Goal: Transaction & Acquisition: Purchase product/service

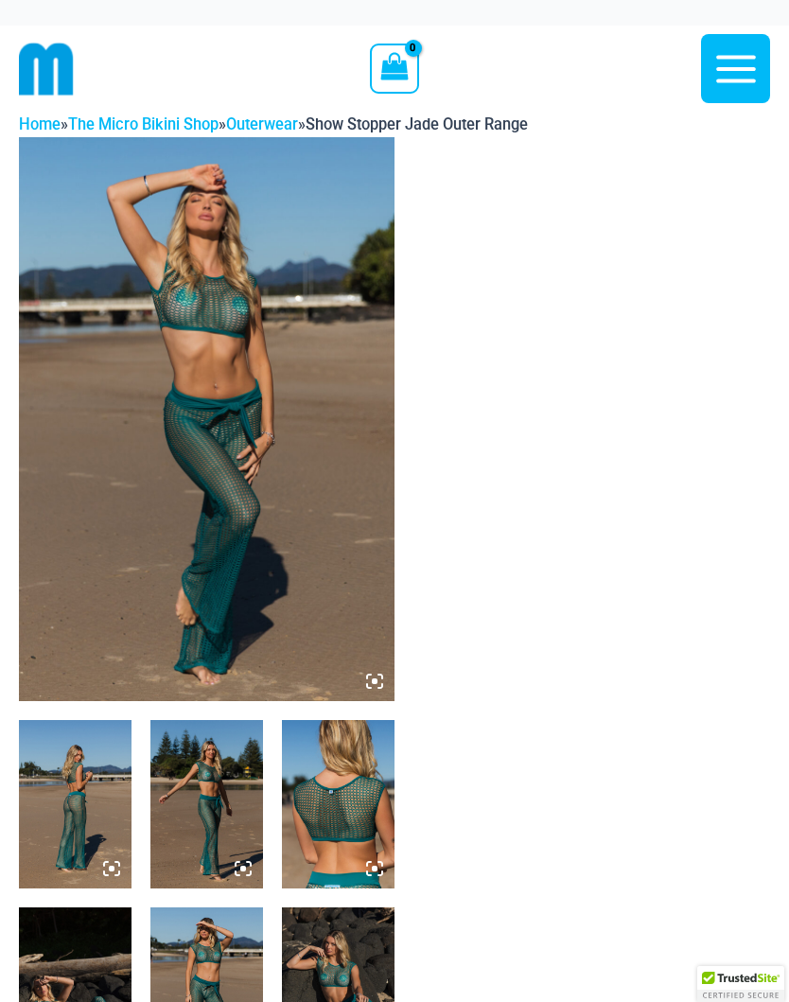
click at [280, 492] on img at bounding box center [207, 419] width 376 height 564
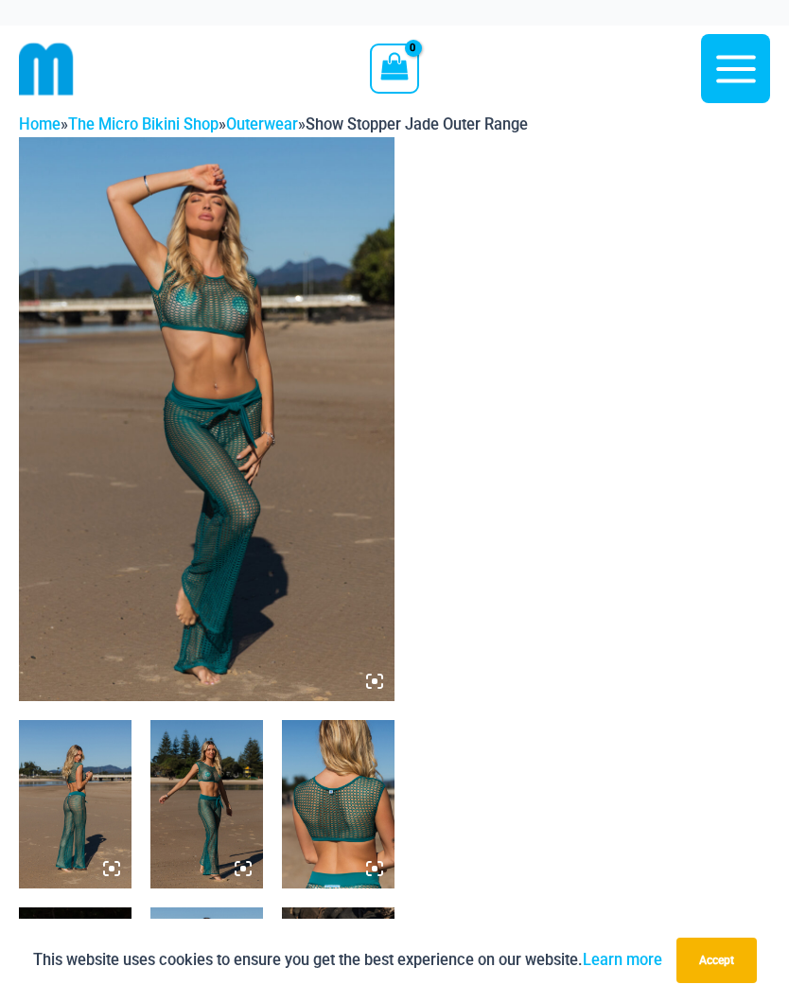
click at [280, 395] on img at bounding box center [207, 419] width 376 height 564
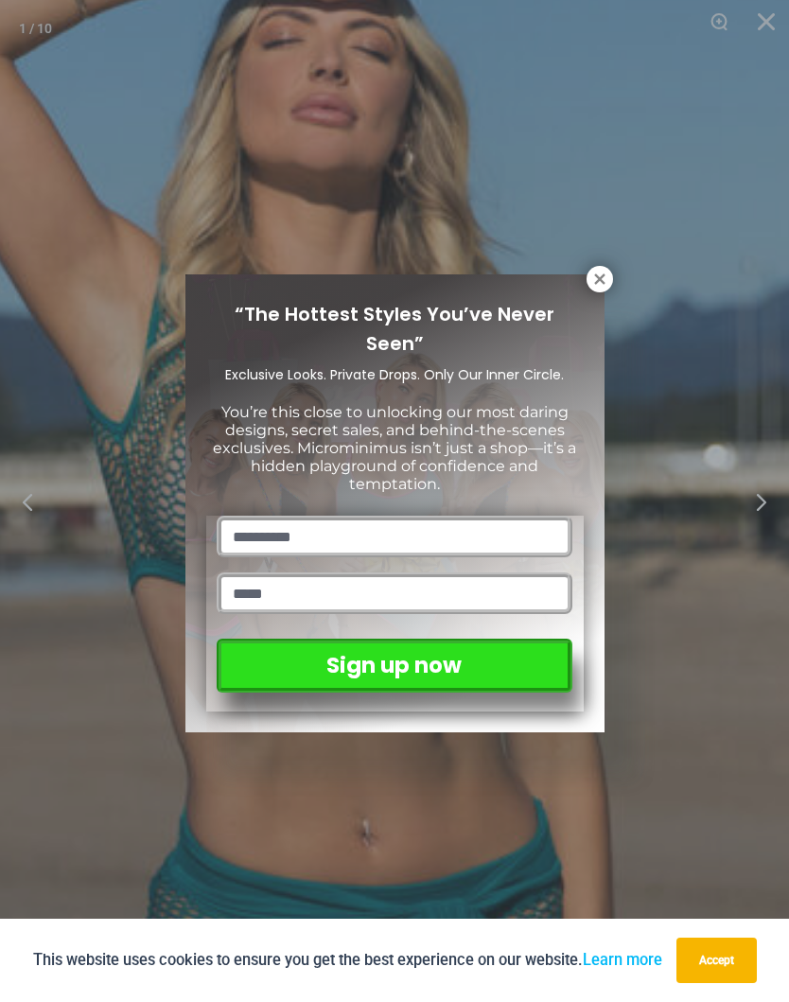
click at [594, 287] on icon at bounding box center [599, 279] width 17 height 17
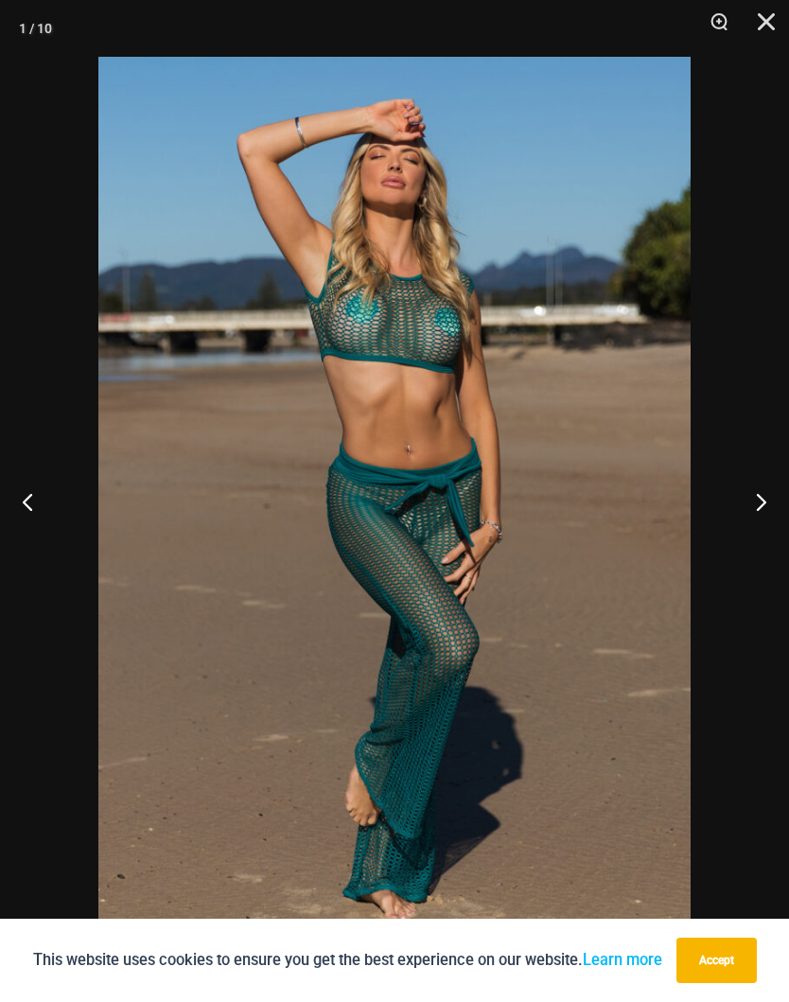
click at [765, 522] on button "Next" at bounding box center [753, 501] width 71 height 95
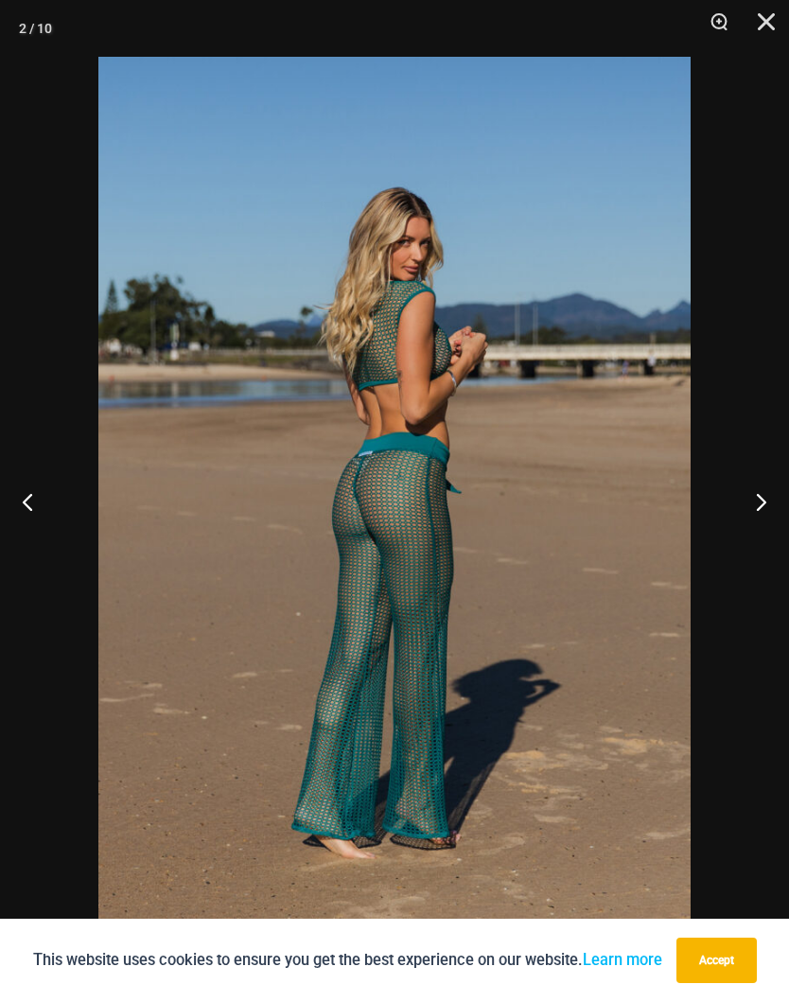
click at [762, 504] on button "Next" at bounding box center [753, 501] width 71 height 95
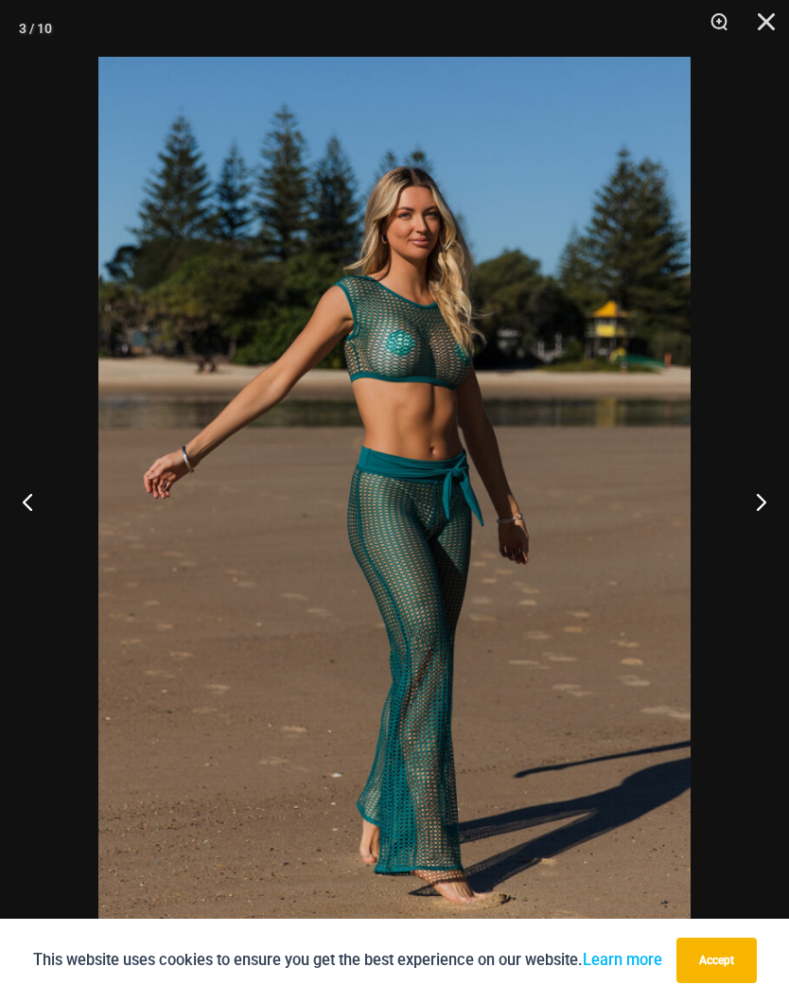
click at [757, 502] on button "Next" at bounding box center [753, 501] width 71 height 95
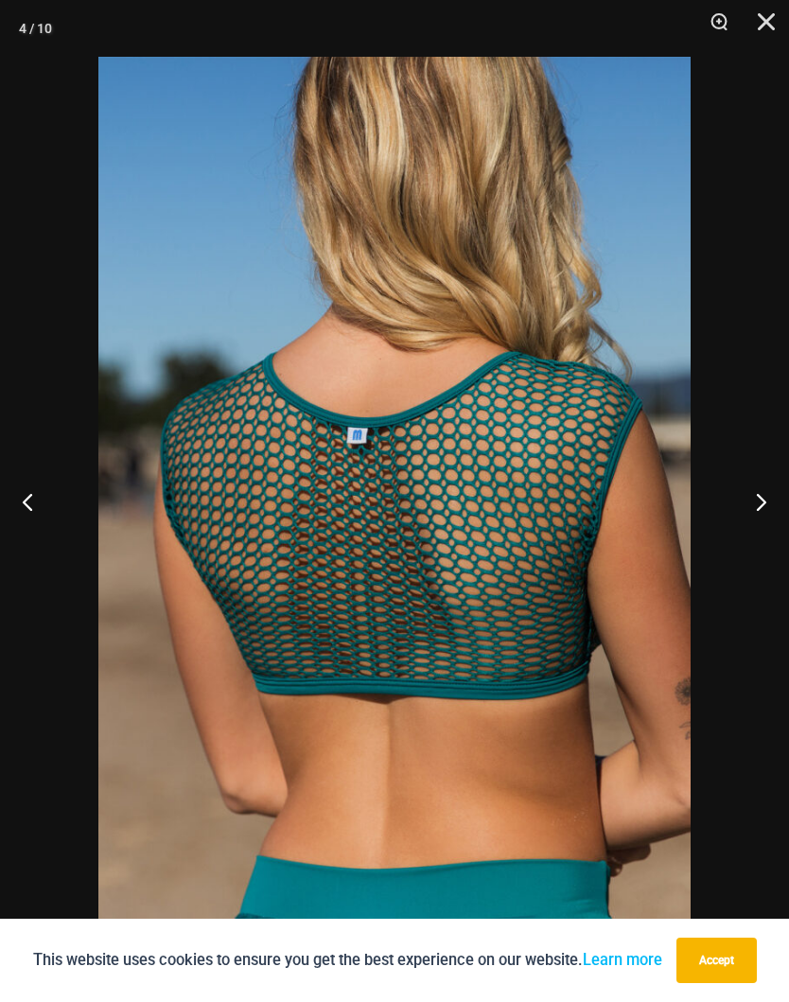
click at [748, 509] on button "Next" at bounding box center [753, 501] width 71 height 95
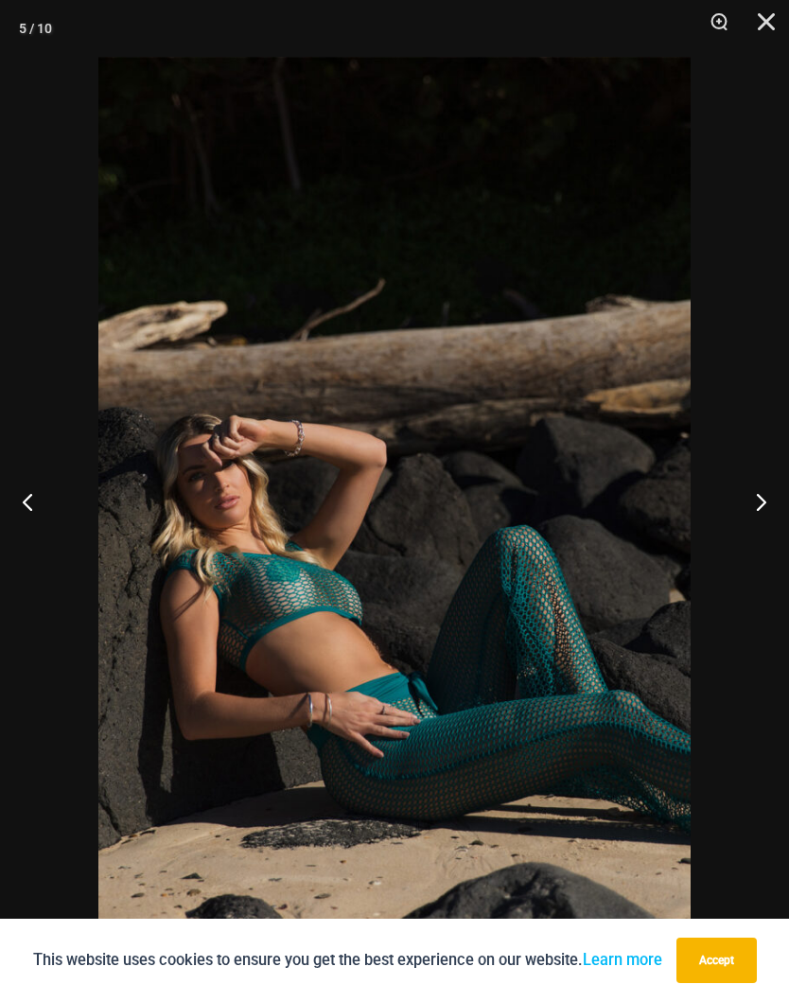
click at [742, 511] on button "Next" at bounding box center [753, 501] width 71 height 95
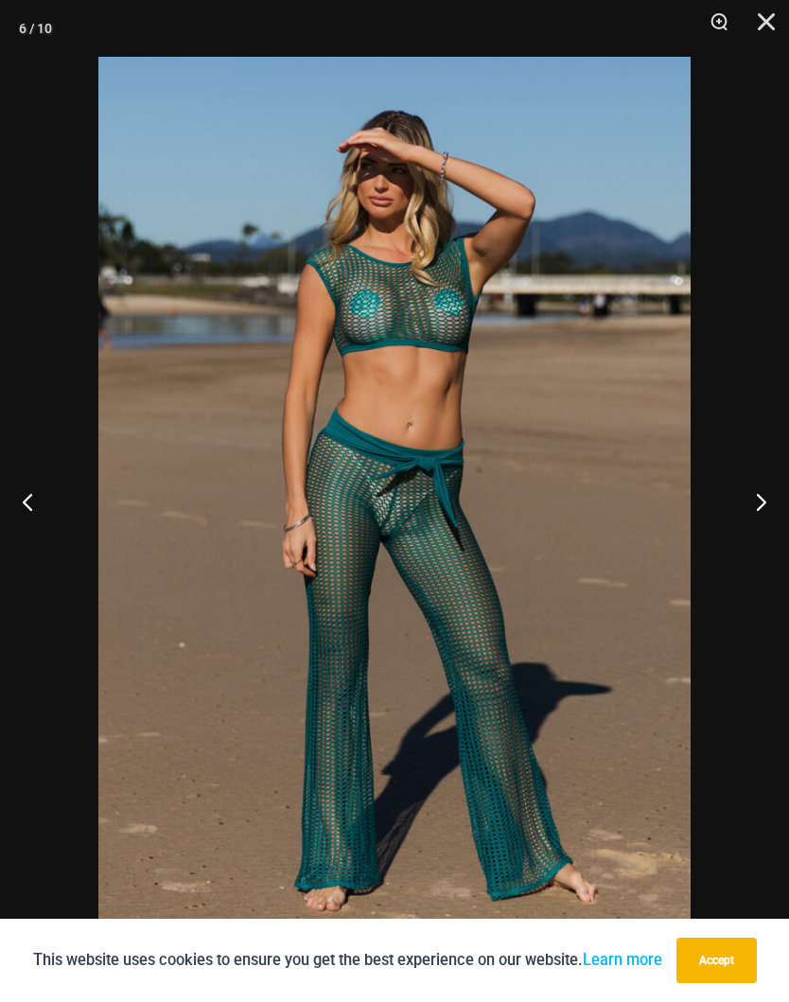
click at [739, 511] on button "Next" at bounding box center [753, 501] width 71 height 95
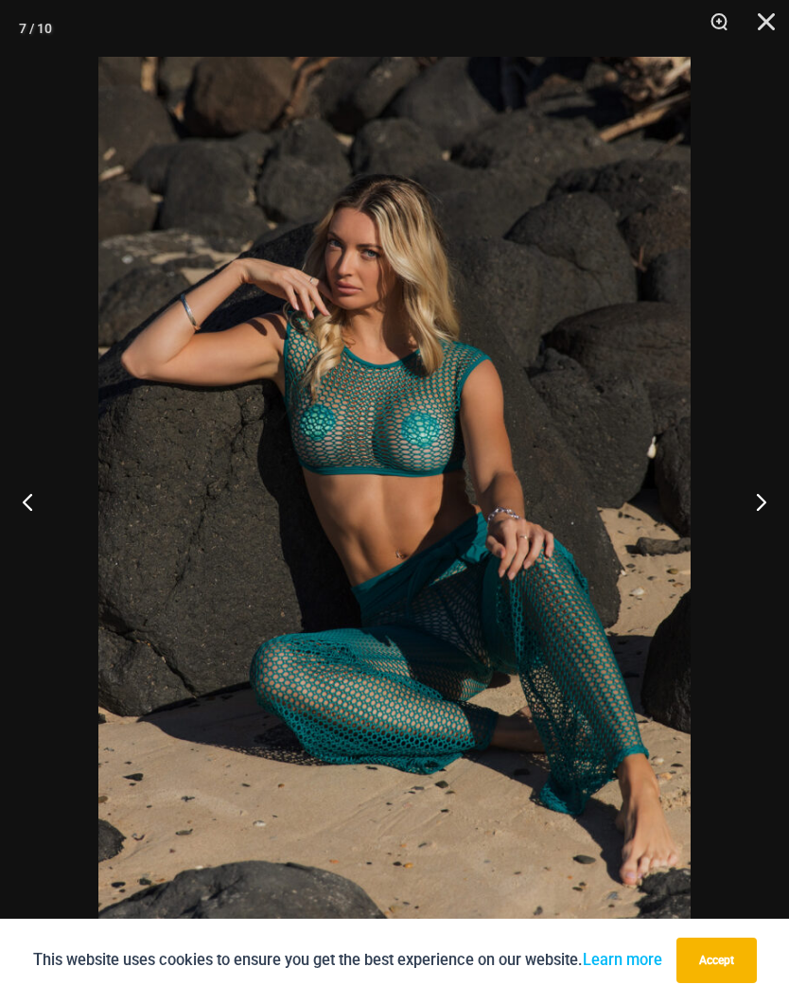
click at [735, 514] on button "Next" at bounding box center [753, 501] width 71 height 95
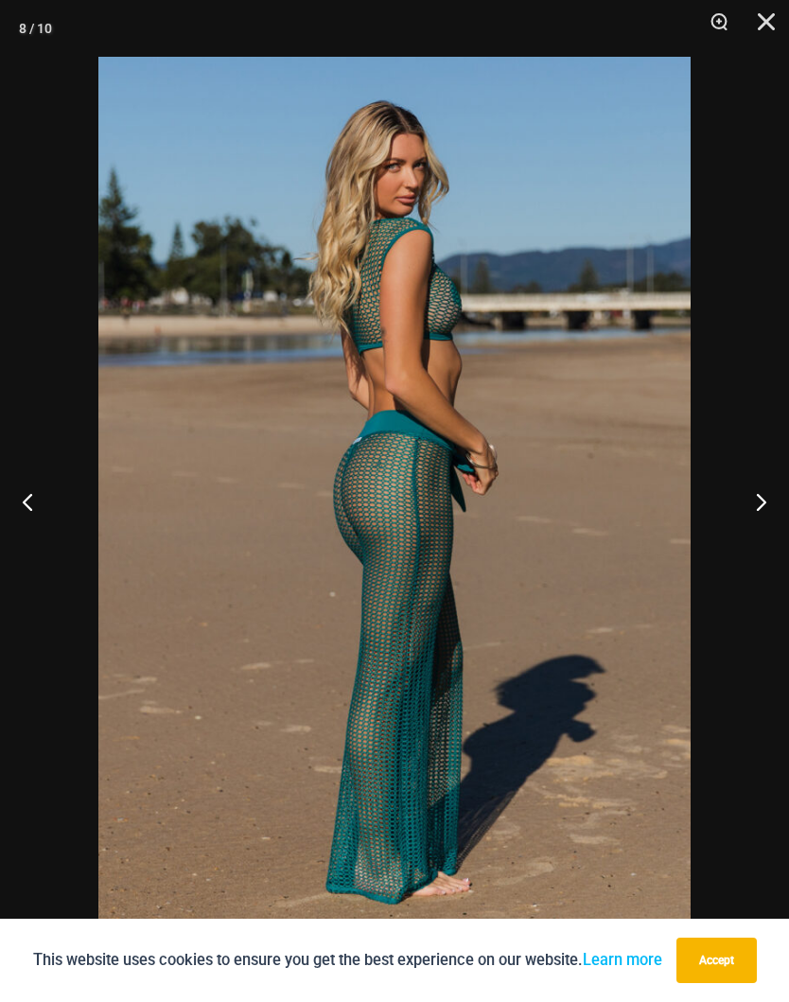
click at [735, 513] on button "Next" at bounding box center [753, 501] width 71 height 95
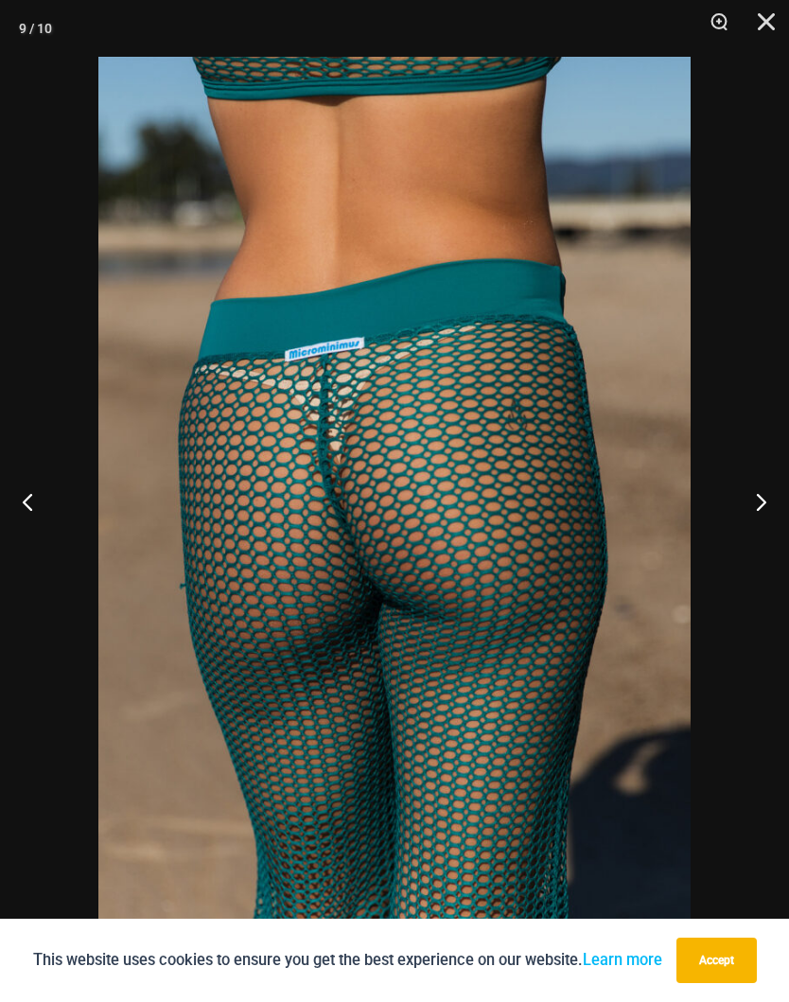
click at [736, 512] on button "Next" at bounding box center [753, 501] width 71 height 95
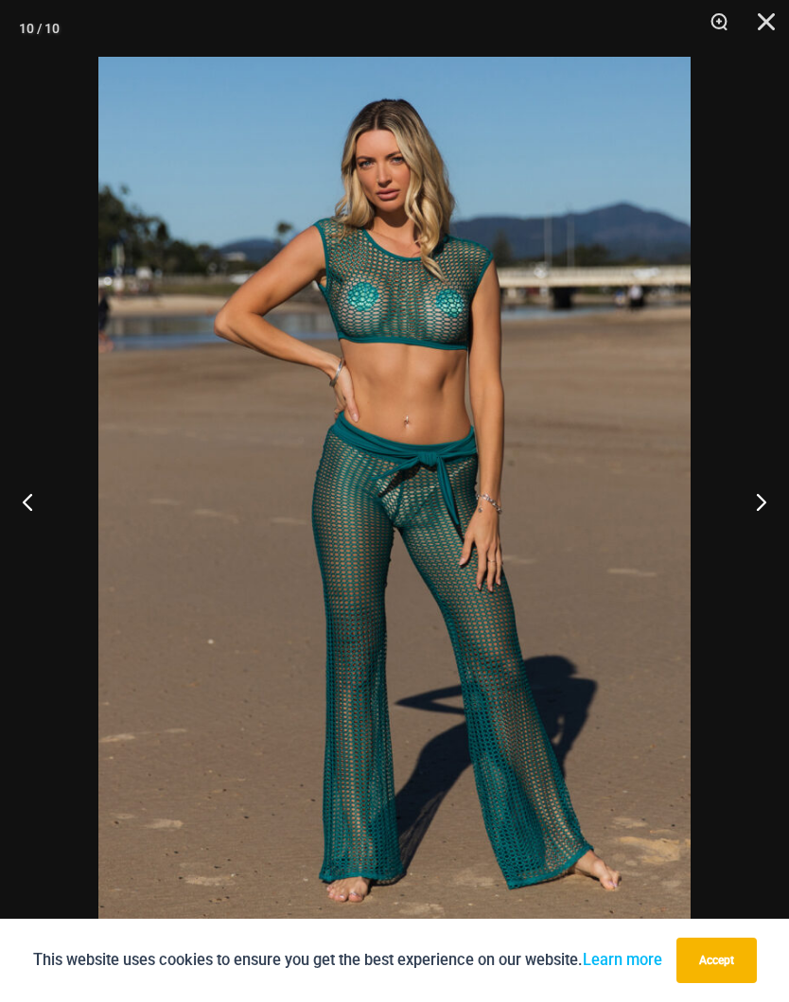
click at [748, 509] on button "Next" at bounding box center [753, 501] width 71 height 95
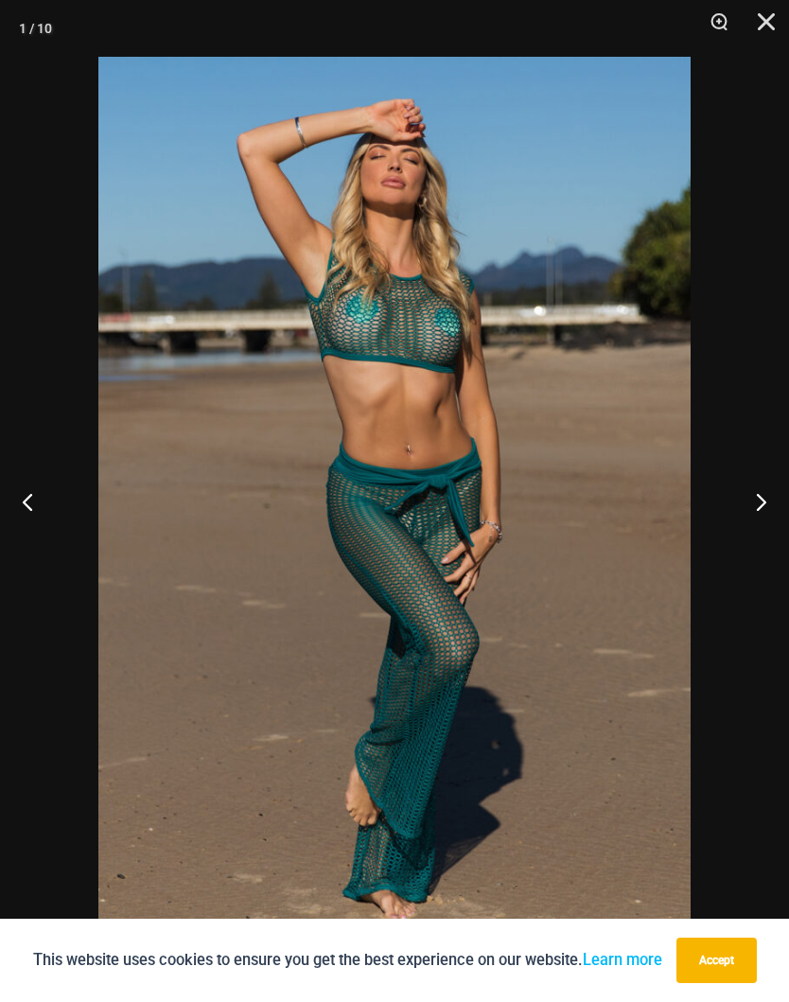
click at [758, 506] on button "Next" at bounding box center [753, 501] width 71 height 95
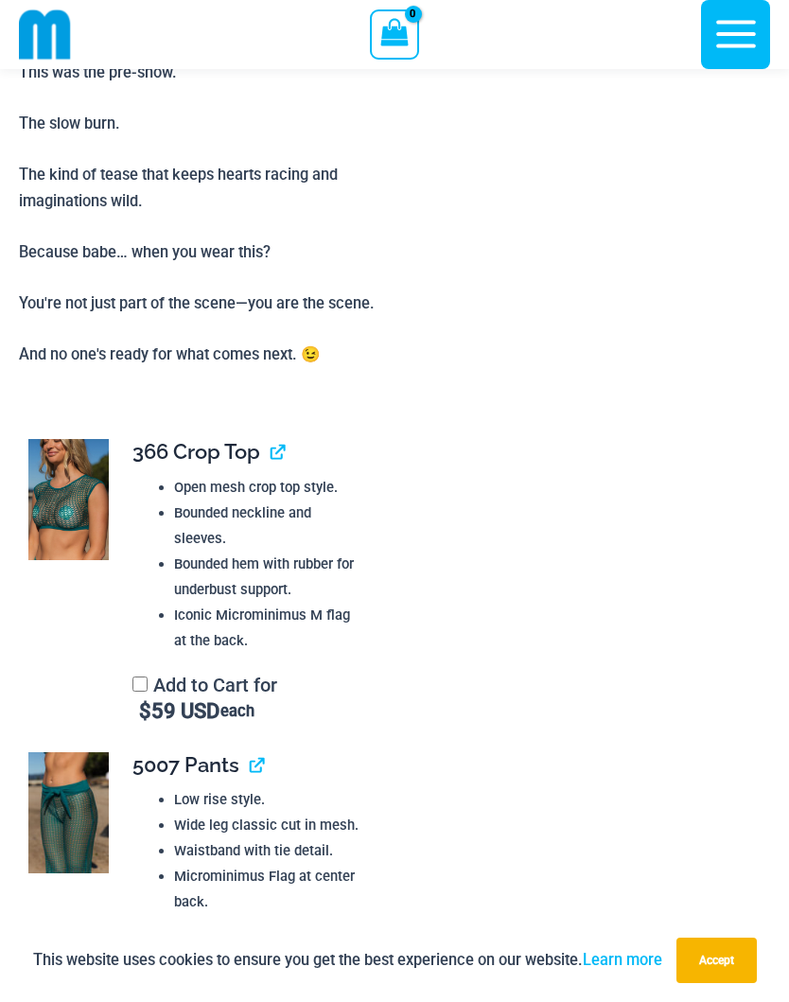
scroll to position [1861, 0]
